Goal: Information Seeking & Learning: Learn about a topic

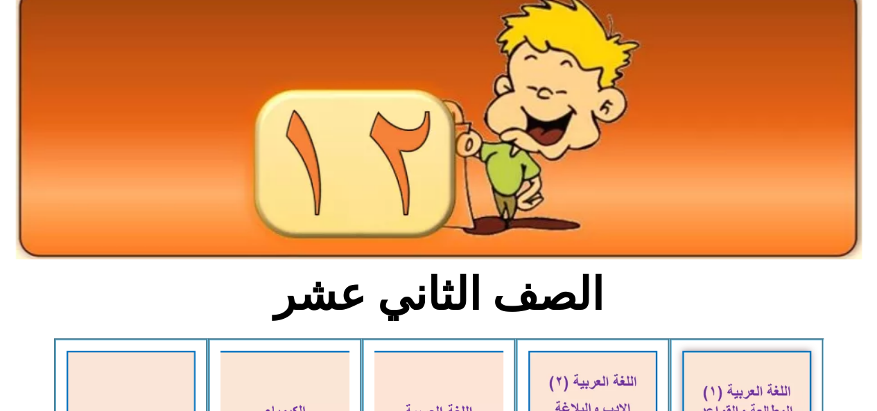
scroll to position [139, 0]
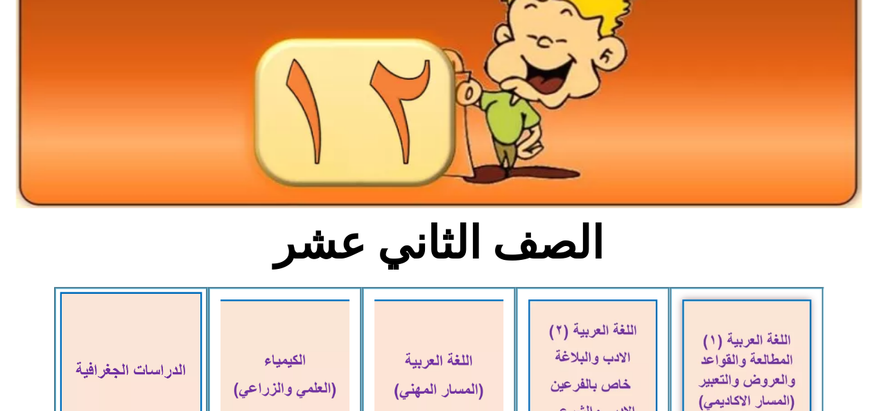
click at [113, 378] on img at bounding box center [131, 374] width 142 height 165
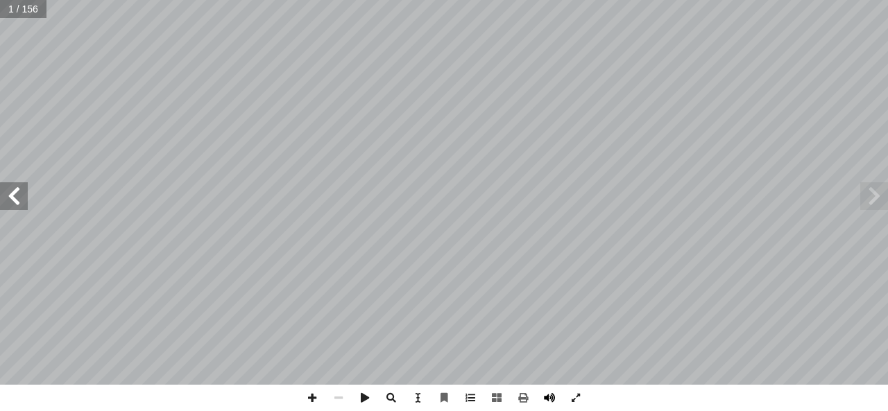
click at [547, 397] on span at bounding box center [549, 398] width 26 height 26
click at [27, 207] on span at bounding box center [14, 196] width 28 height 28
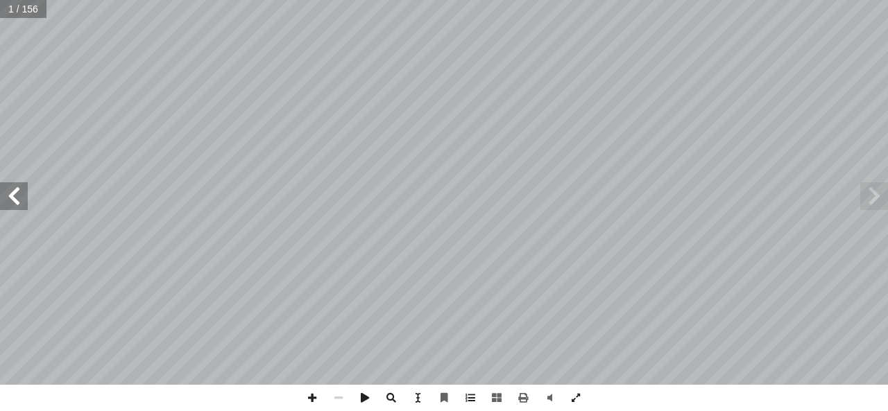
click at [27, 207] on span at bounding box center [14, 196] width 28 height 28
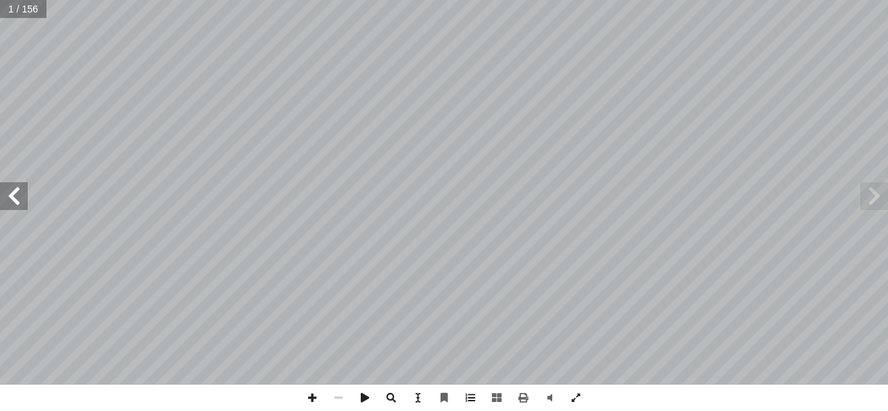
click at [27, 207] on span at bounding box center [14, 196] width 28 height 28
click at [12, 191] on span at bounding box center [14, 196] width 28 height 28
click at [15, 203] on span at bounding box center [14, 196] width 28 height 28
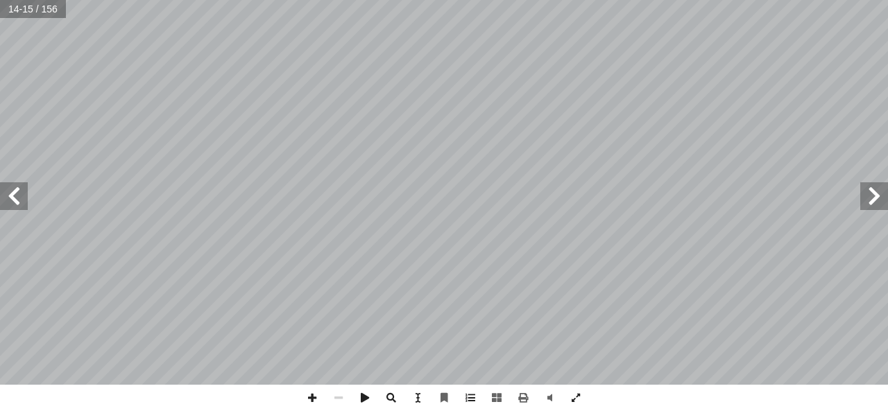
click at [15, 203] on span at bounding box center [14, 196] width 28 height 28
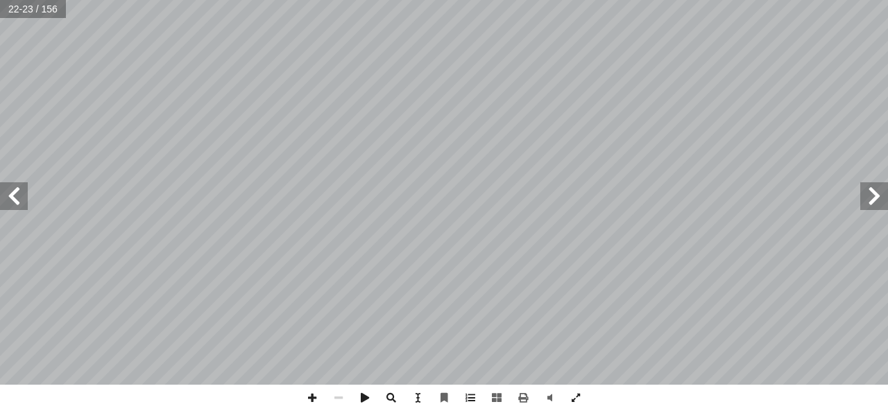
click at [15, 203] on span at bounding box center [14, 196] width 28 height 28
click at [27, 192] on span at bounding box center [14, 196] width 28 height 28
click at [2, 199] on span at bounding box center [14, 196] width 28 height 28
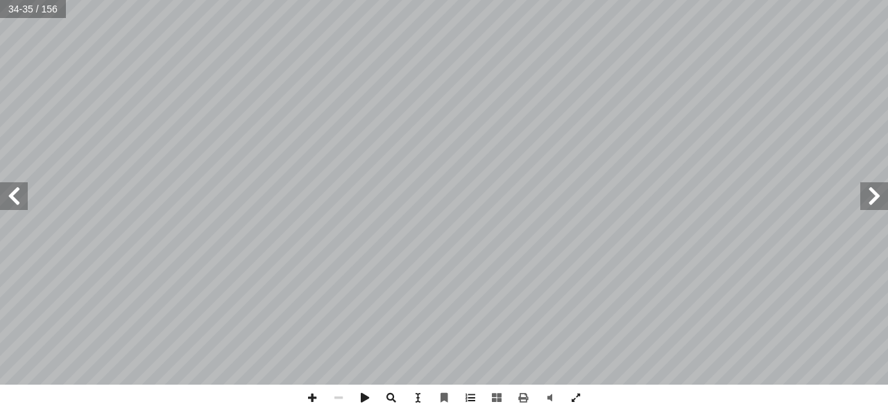
click at [24, 203] on span at bounding box center [14, 196] width 28 height 28
click at [887, 207] on span at bounding box center [874, 196] width 28 height 28
click at [870, 208] on span at bounding box center [874, 196] width 28 height 28
click at [887, 198] on span at bounding box center [874, 196] width 28 height 28
click at [884, 209] on span at bounding box center [874, 196] width 28 height 28
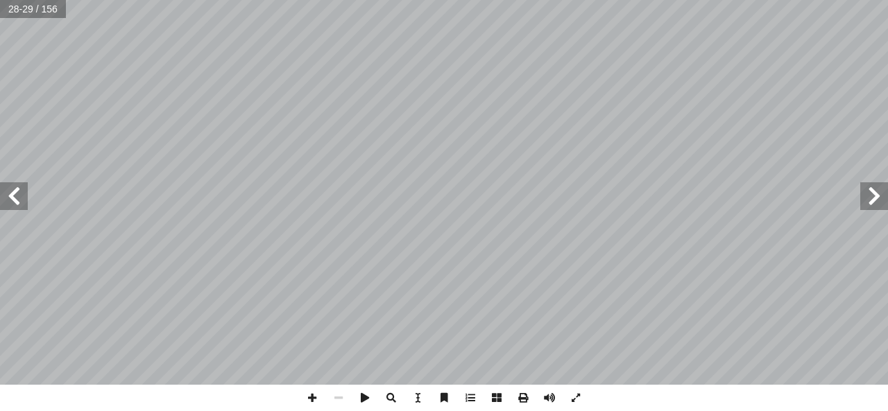
click at [4, 205] on span at bounding box center [14, 196] width 28 height 28
click at [549, 400] on span at bounding box center [549, 398] width 26 height 26
click at [411, 406] on div "٢6 تي تتعرض للمنخفض�ت ّ ة في العروض الوسطى ال ّ مط�ر المنخفض�ت الجوي أ تسود ا م…" at bounding box center [444, 205] width 888 height 411
